Goal: Navigation & Orientation: Find specific page/section

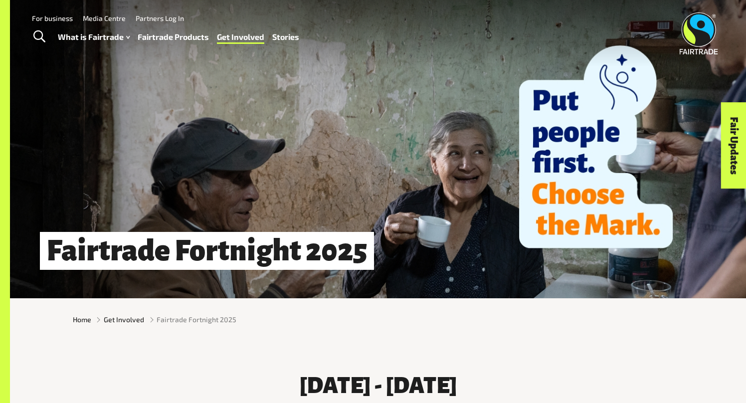
click at [704, 32] on img at bounding box center [699, 33] width 38 height 42
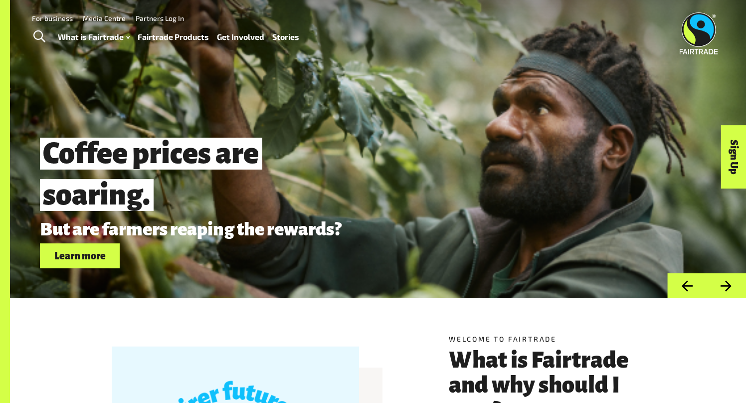
click at [725, 283] on button "Next" at bounding box center [726, 285] width 39 height 25
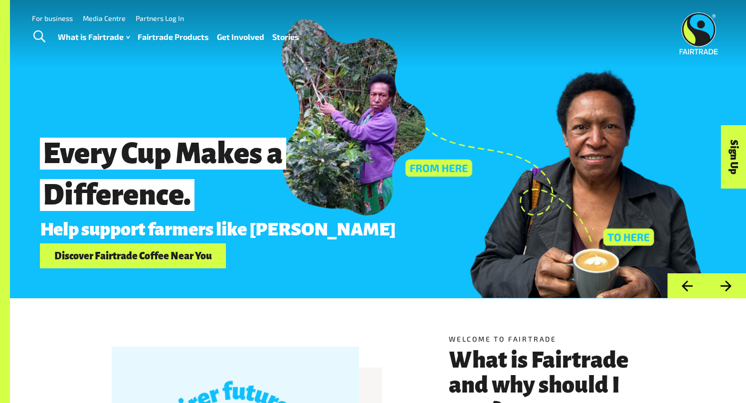
click at [725, 283] on button "Next" at bounding box center [726, 285] width 39 height 25
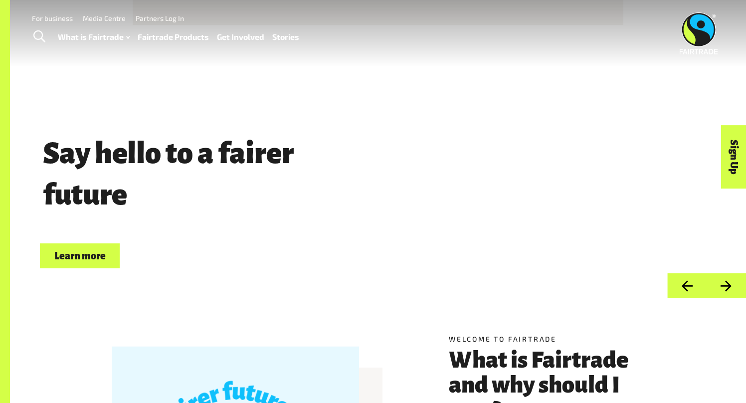
click at [725, 283] on button "Next" at bounding box center [726, 285] width 39 height 25
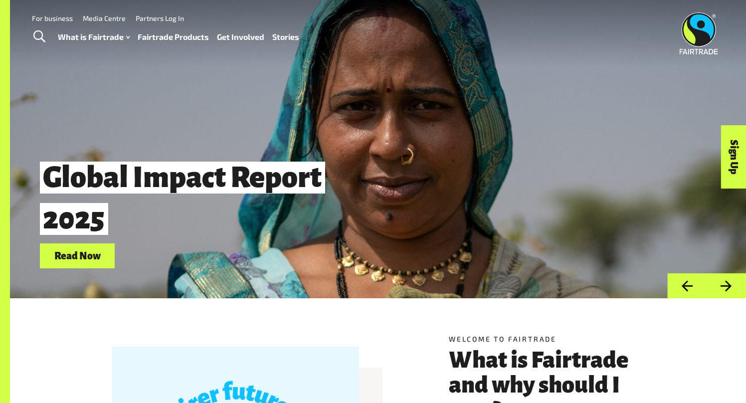
click at [688, 289] on button "Previous" at bounding box center [686, 285] width 39 height 25
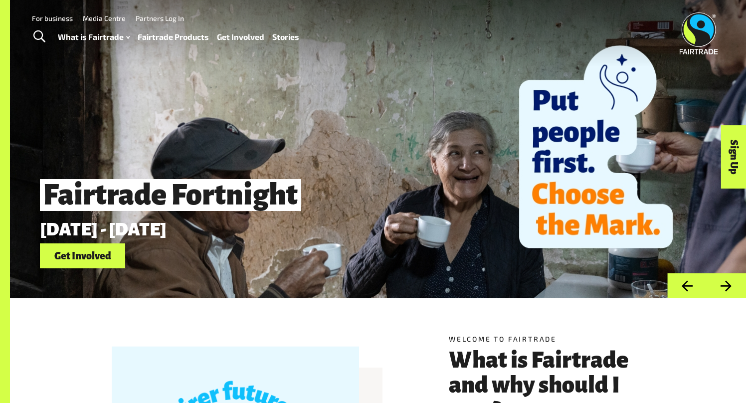
click at [74, 258] on link "Get Involved" at bounding box center [82, 255] width 85 height 25
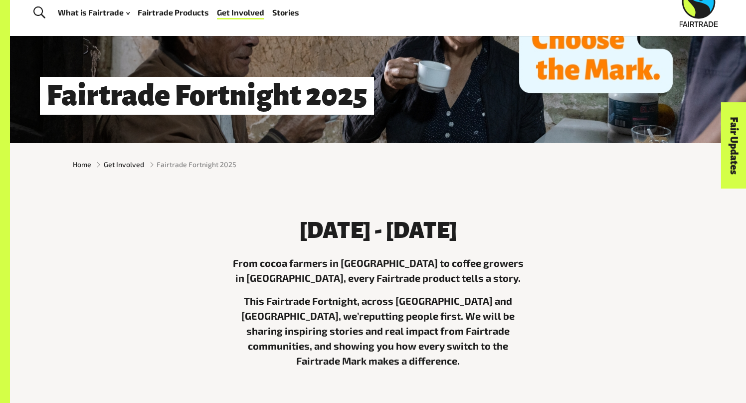
scroll to position [209, 0]
